Goal: Task Accomplishment & Management: Complete application form

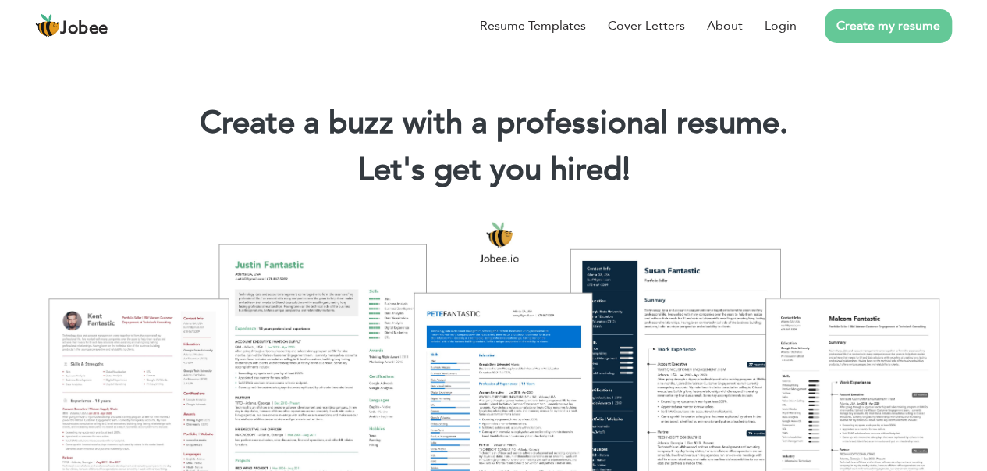
click at [851, 22] on link "Create my resume" at bounding box center [888, 26] width 127 height 34
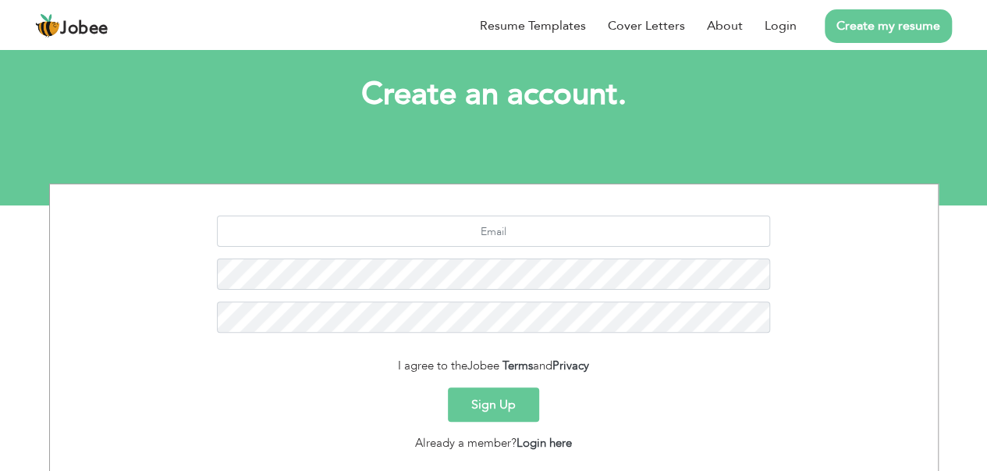
scroll to position [98, 0]
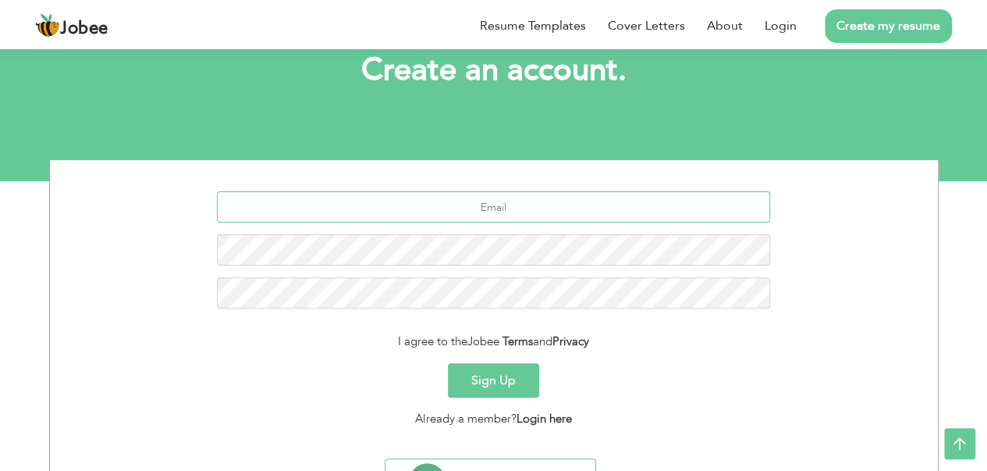
click at [504, 206] on input "text" at bounding box center [493, 206] width 553 height 31
type input "[EMAIL_ADDRESS][DOMAIN_NAME]"
click at [448, 363] on button "Sign Up" at bounding box center [493, 380] width 91 height 34
